Goal: Navigation & Orientation: Find specific page/section

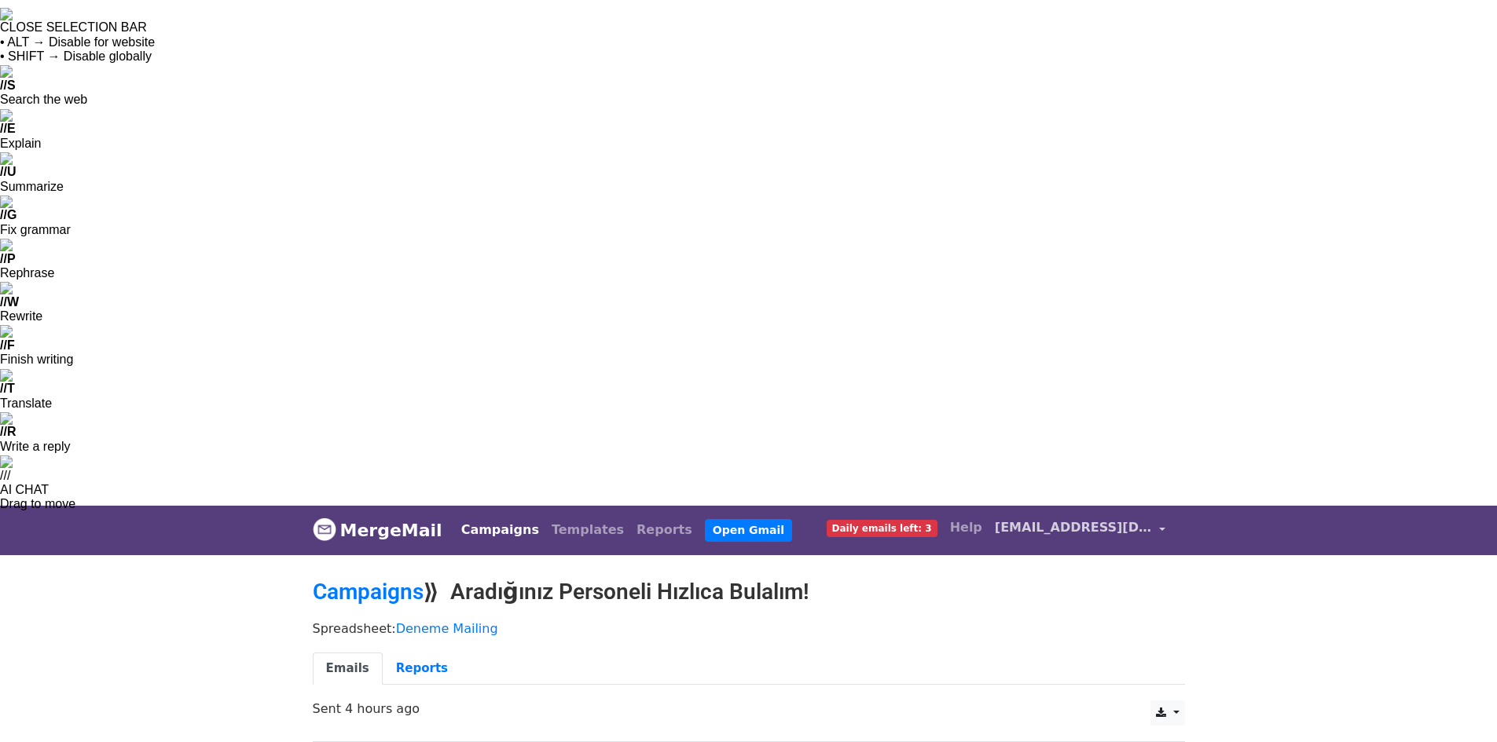
click at [1081, 519] on span "[EMAIL_ADDRESS][DOMAIN_NAME]" at bounding box center [1073, 528] width 157 height 19
click at [1089, 558] on link "Account" at bounding box center [1089, 570] width 166 height 25
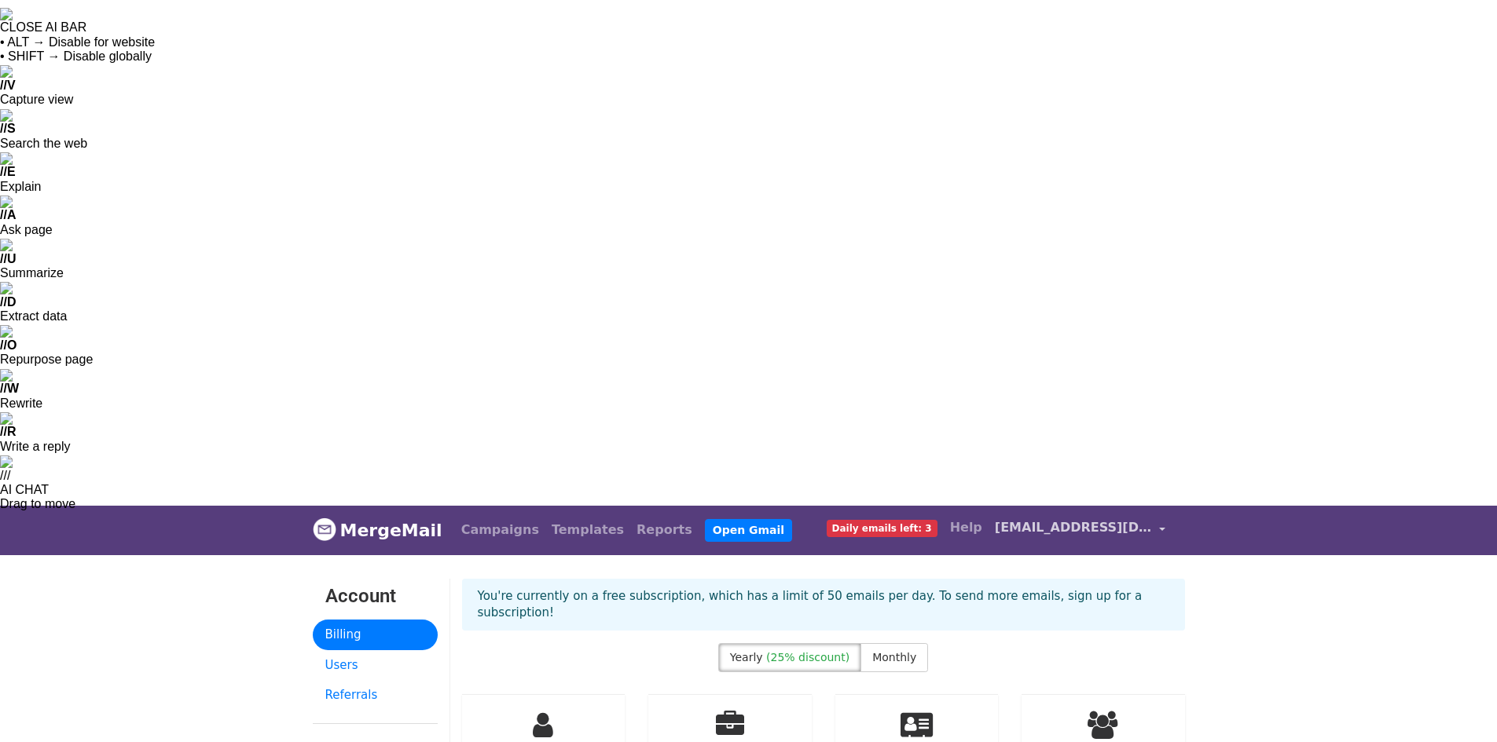
click at [1091, 519] on span "[EMAIL_ADDRESS][DOMAIN_NAME]" at bounding box center [1073, 528] width 157 height 19
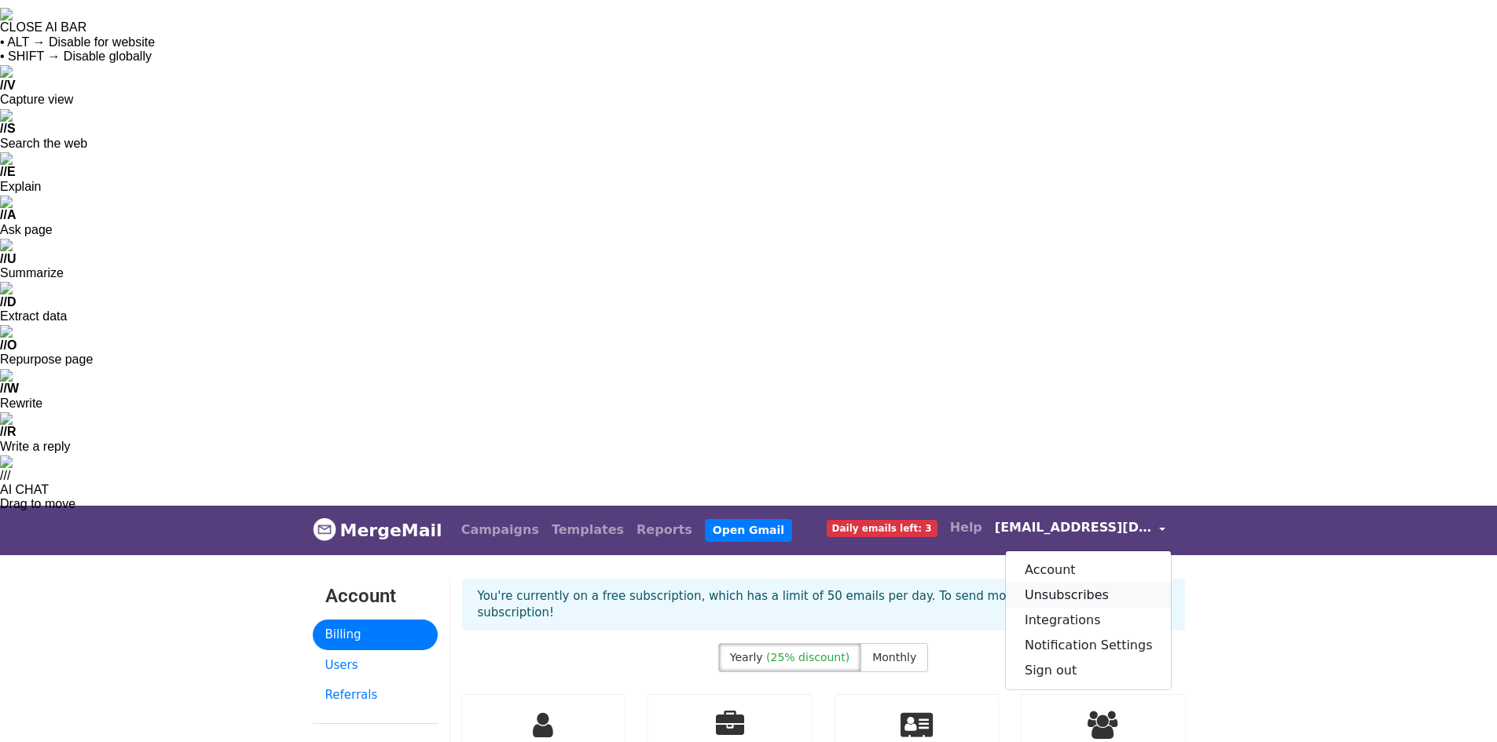
click at [1115, 583] on link "Unsubscribes" at bounding box center [1089, 595] width 166 height 25
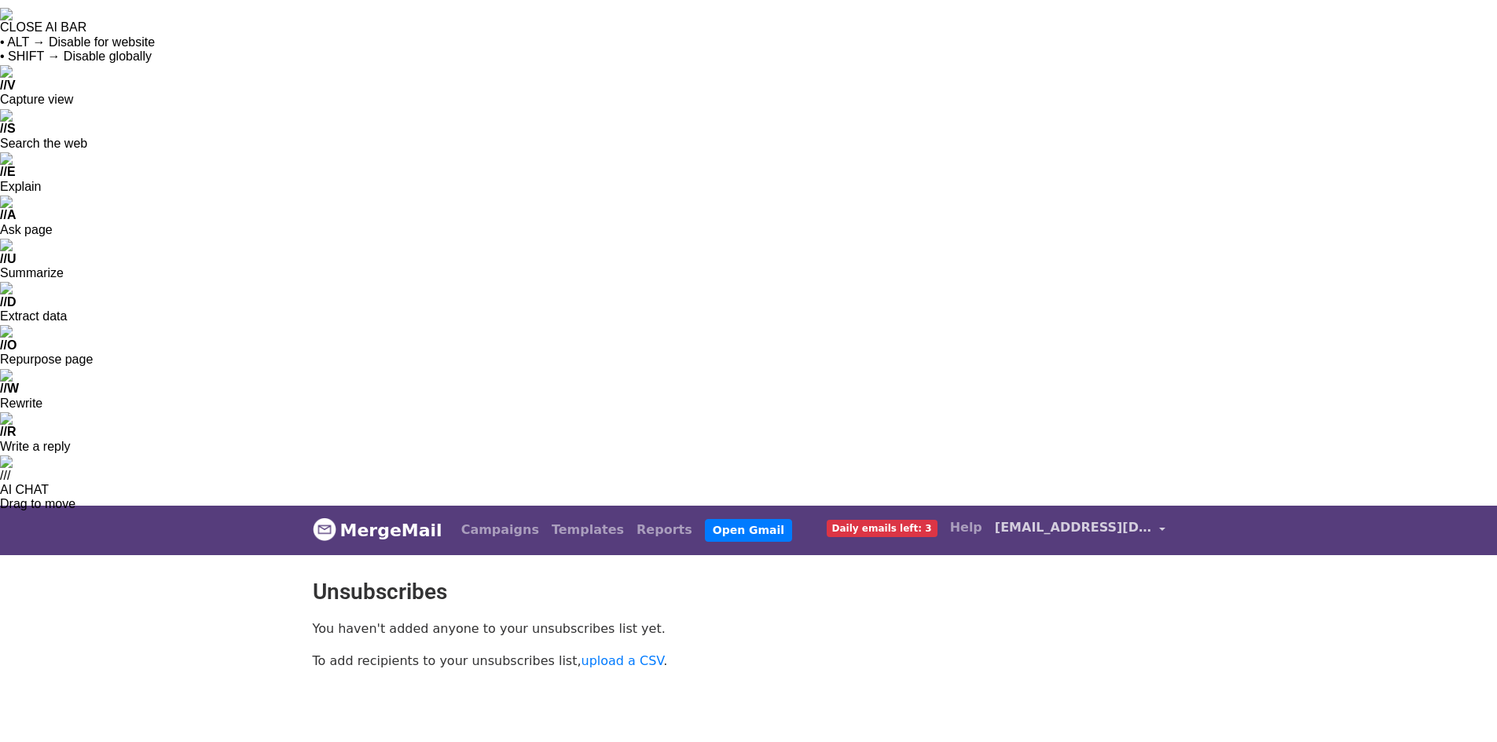
click at [1096, 512] on link "[EMAIL_ADDRESS][DOMAIN_NAME]" at bounding box center [1080, 530] width 184 height 37
click at [1092, 608] on link "Integrations" at bounding box center [1089, 620] width 166 height 25
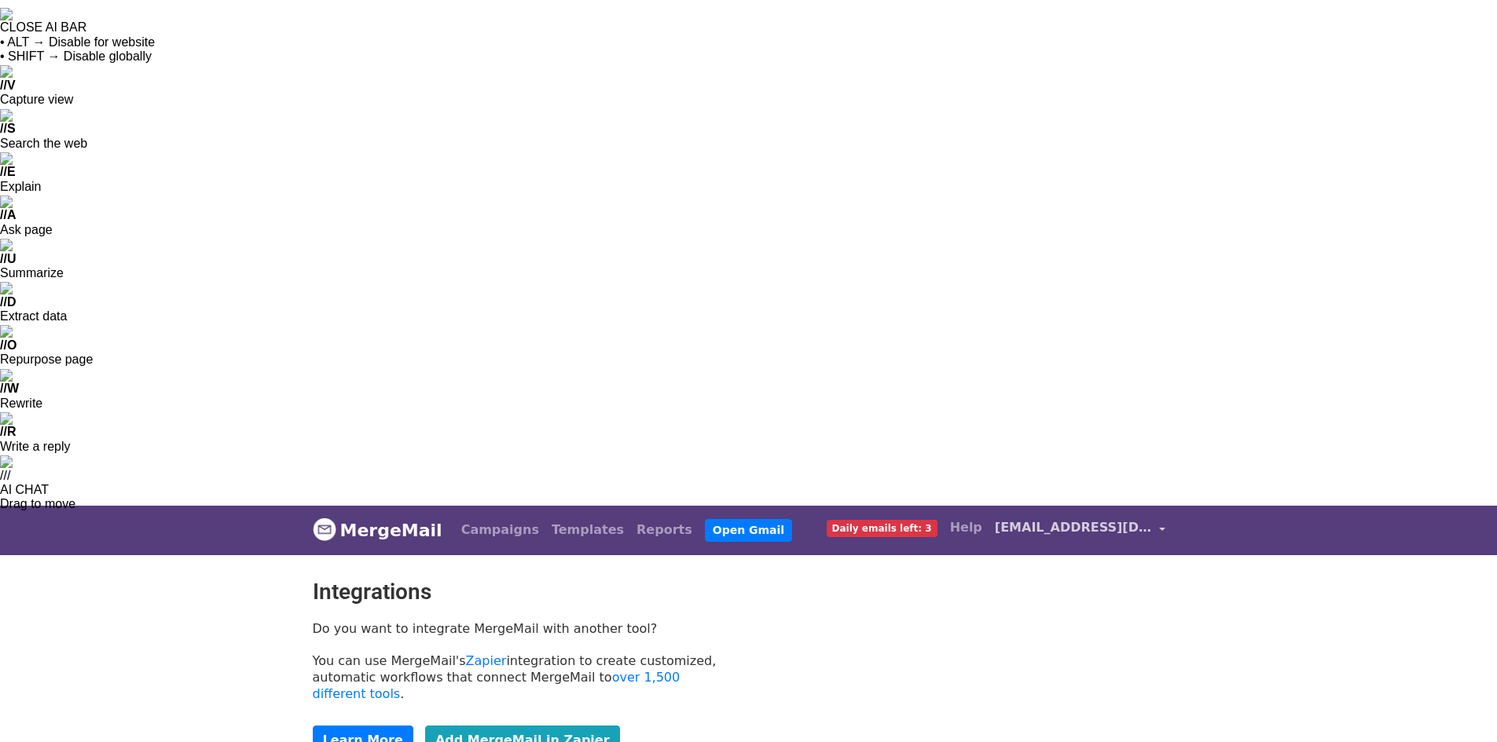
click at [1085, 519] on span "[EMAIL_ADDRESS][DOMAIN_NAME]" at bounding box center [1073, 528] width 157 height 19
click at [1083, 633] on link "Notification Settings" at bounding box center [1089, 645] width 166 height 25
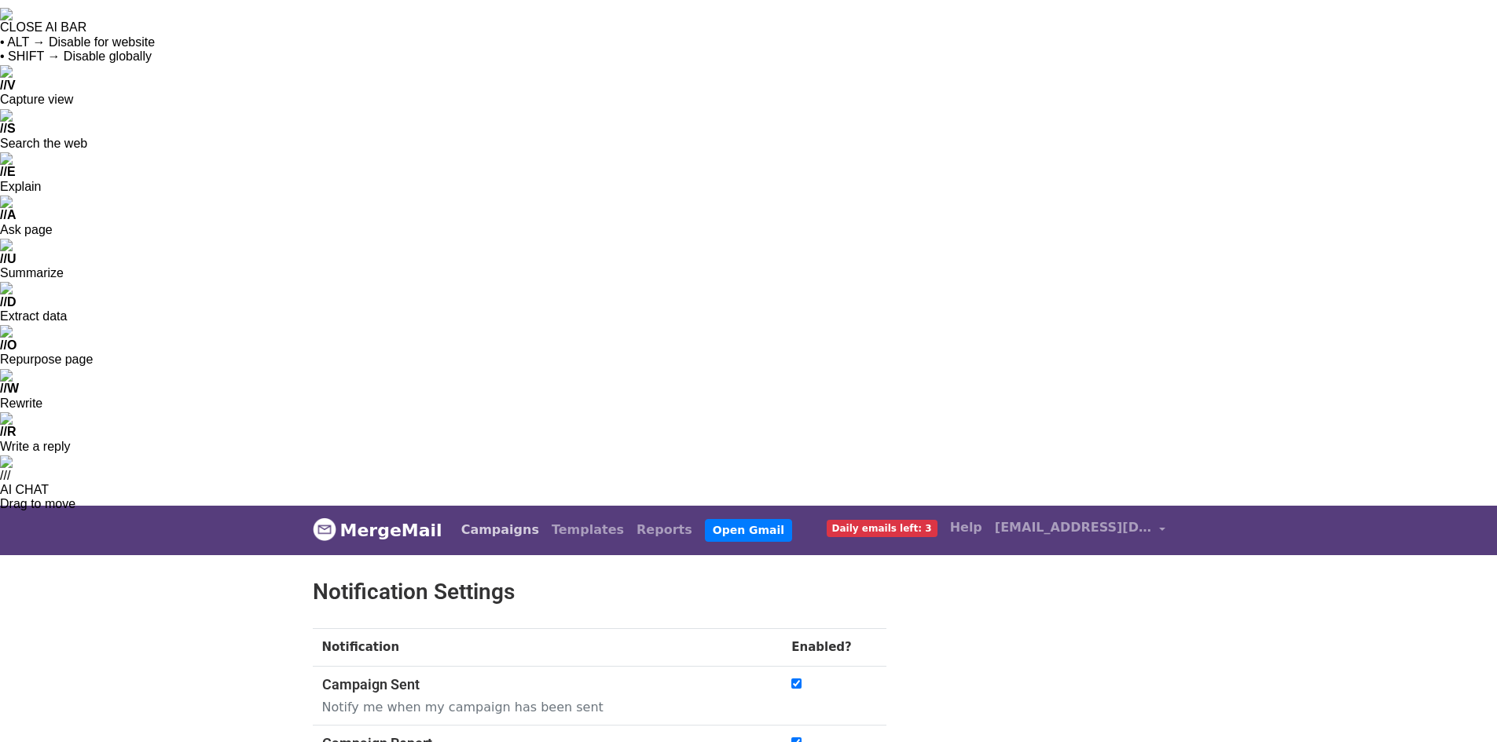
click at [493, 515] on link "Campaigns" at bounding box center [500, 530] width 90 height 31
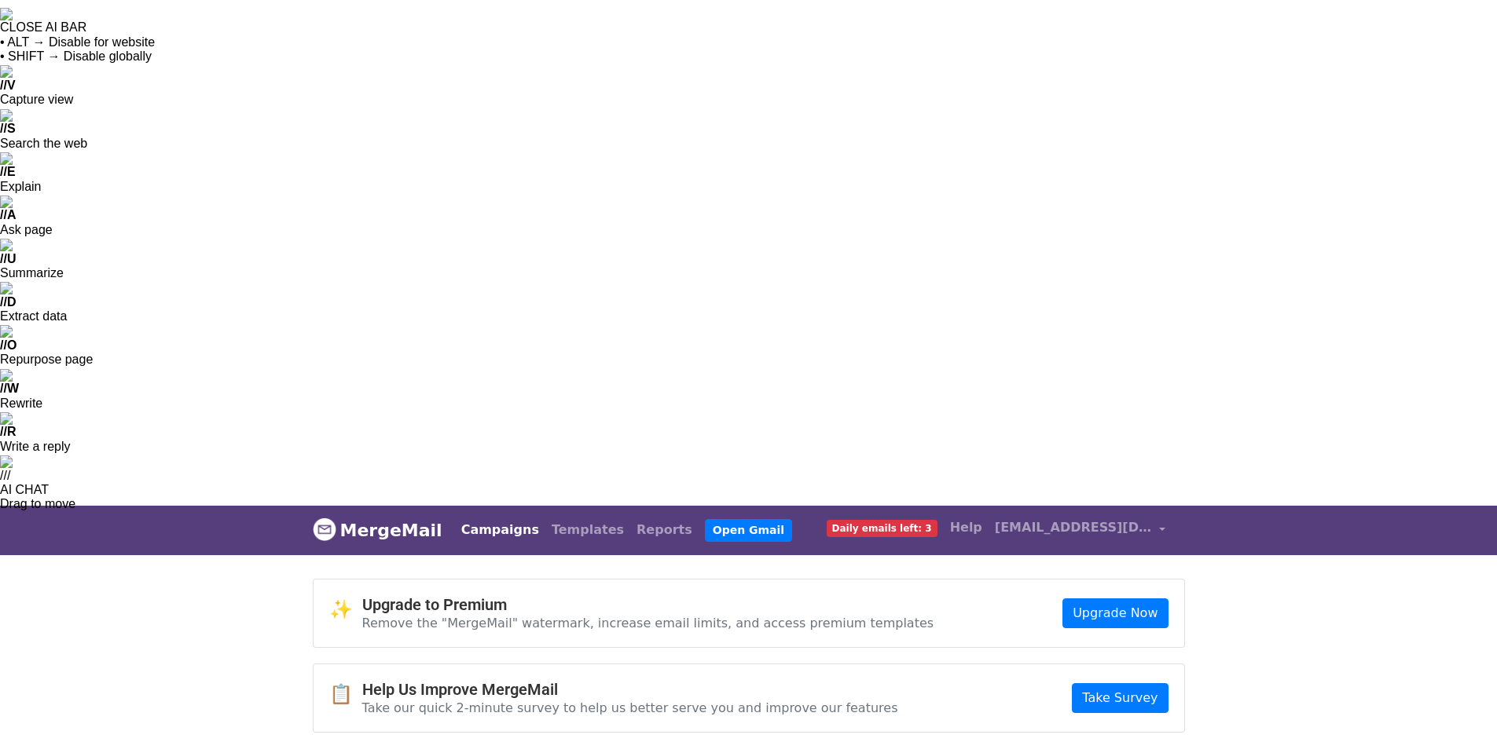
click at [978, 533] on html "CLOSE AI BAR • ALT → Disable for website • SHIFT → Disable globally // V Captur…" at bounding box center [748, 525] width 1497 height 1051
drag, startPoint x: 911, startPoint y: 297, endPoint x: 829, endPoint y: 310, distance: 82.7
click at [788, 491] on html "CLOSE SELECTION BAR • ALT → Disable for website • SHIFT → Disable globally // S…" at bounding box center [748, 525] width 1497 height 1051
drag, startPoint x: 1322, startPoint y: 189, endPoint x: 1125, endPoint y: 131, distance: 205.6
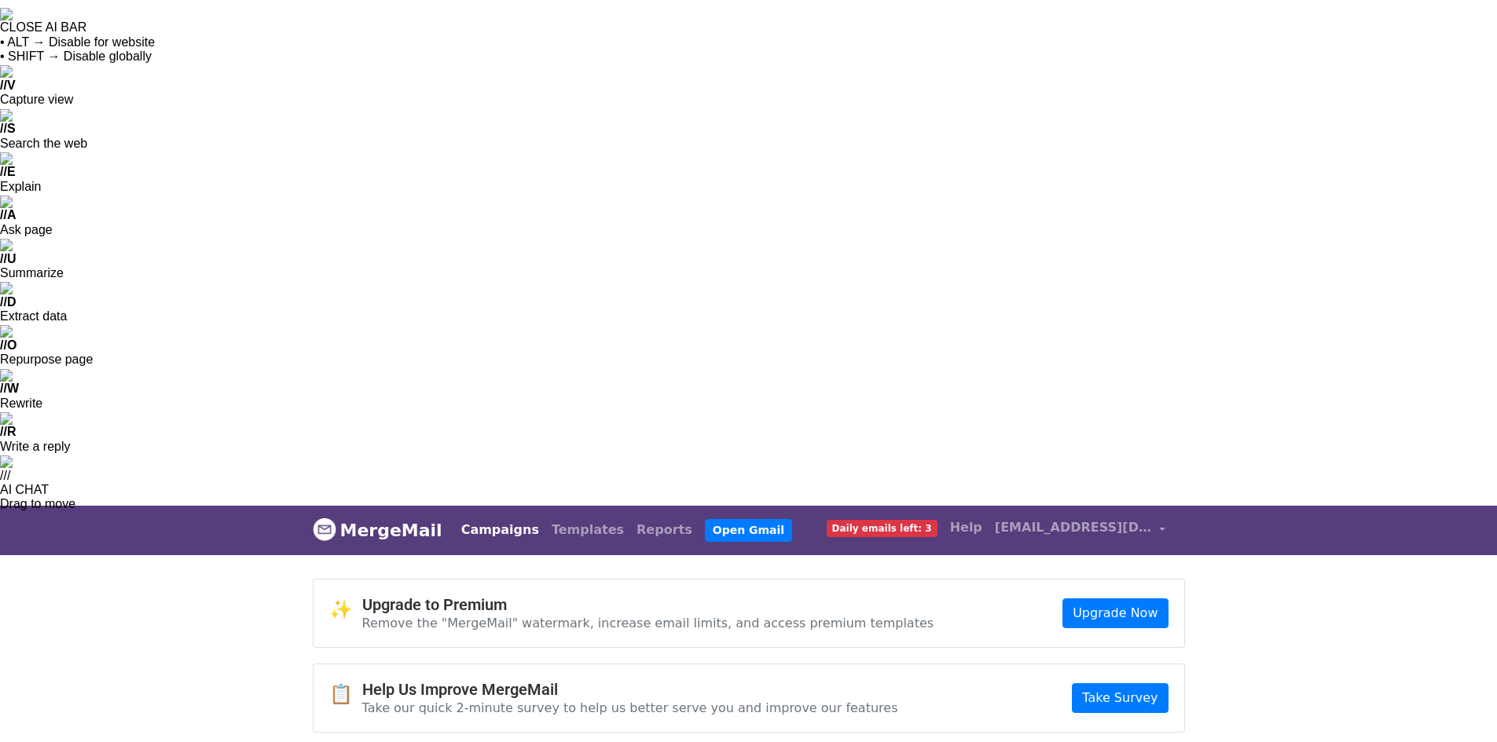
click at [1322, 506] on body "MergeMail Campaigns Templates Reports Open Gmail Daily emails left: 3 Help [EMA…" at bounding box center [748, 747] width 1497 height 482
